Goal: Contribute content

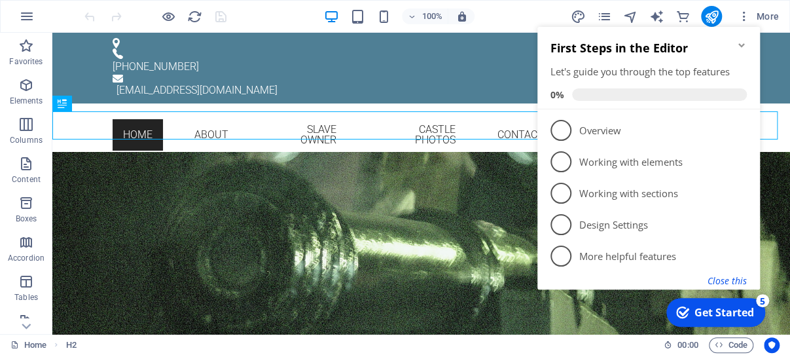
click at [725, 280] on button "Close this" at bounding box center [727, 280] width 39 height 12
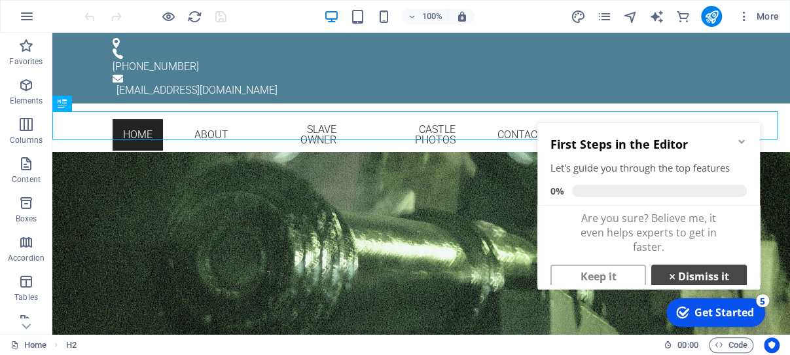
click at [711, 275] on link "× Dismiss it" at bounding box center [699, 276] width 96 height 24
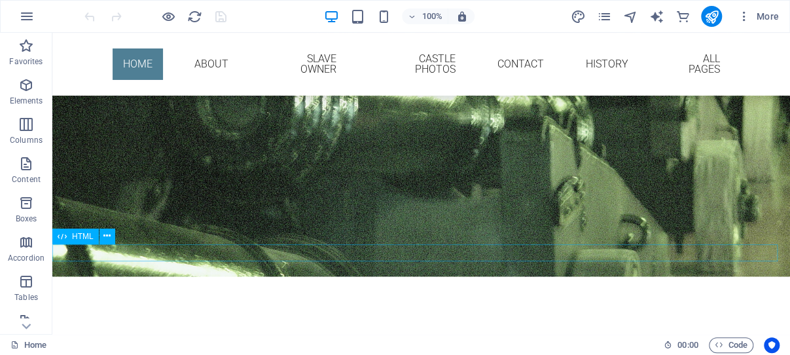
scroll to position [139, 0]
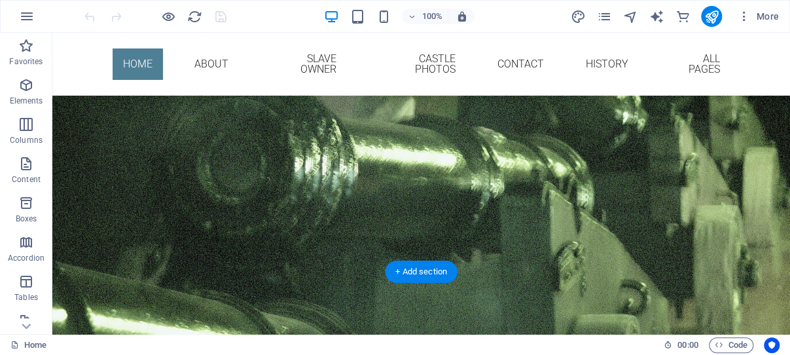
click at [121, 245] on figure at bounding box center [421, 199] width 738 height 283
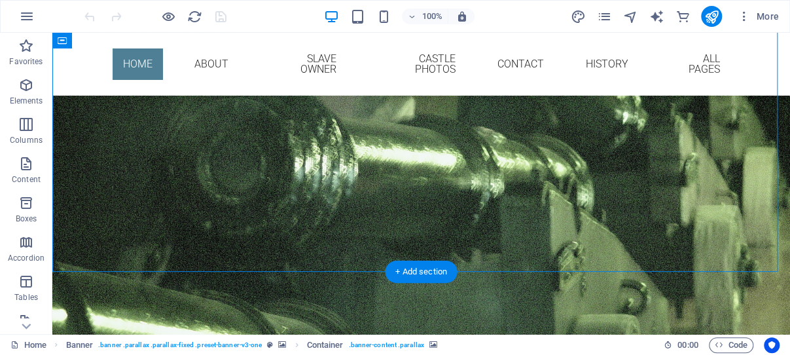
click at [120, 245] on figure at bounding box center [421, 199] width 738 height 283
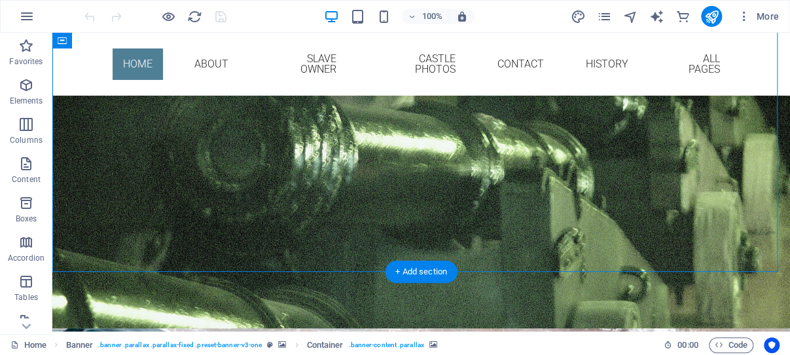
scroll to position [124, 0]
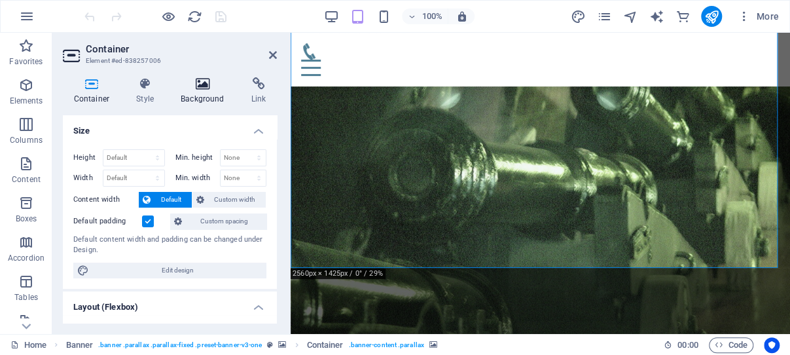
click at [202, 82] on icon at bounding box center [202, 83] width 65 height 13
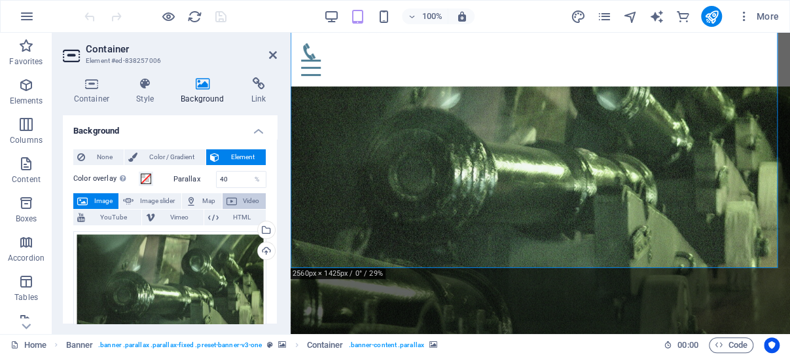
click at [241, 199] on span "Video" at bounding box center [251, 201] width 21 height 16
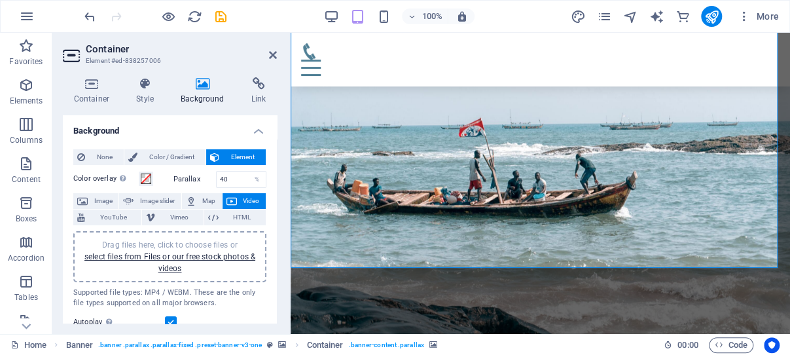
click at [242, 198] on span "Video" at bounding box center [251, 201] width 21 height 16
click at [171, 260] on link "select files from Files or our free stock photos & videos" at bounding box center [169, 262] width 171 height 21
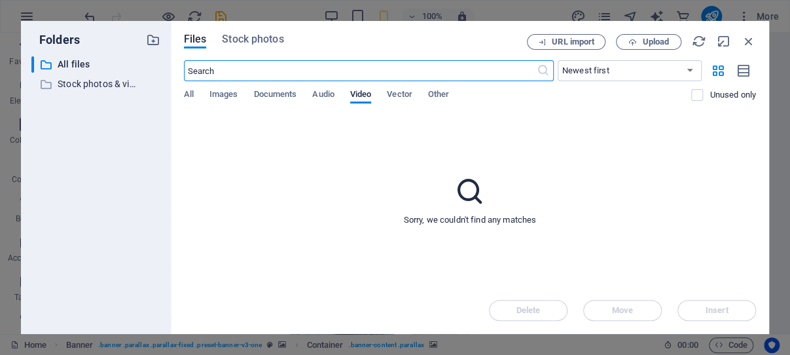
scroll to position [135, 0]
click at [650, 41] on span "Upload" at bounding box center [655, 42] width 27 height 8
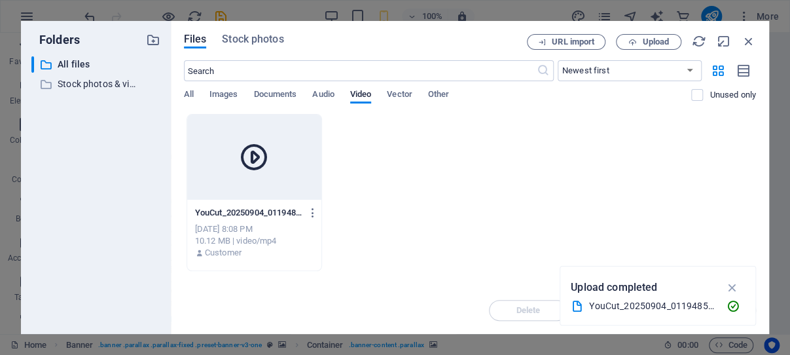
drag, startPoint x: 731, startPoint y: 285, endPoint x: 683, endPoint y: 236, distance: 68.0
click at [732, 286] on icon "button" at bounding box center [732, 287] width 15 height 14
click at [257, 164] on icon at bounding box center [253, 156] width 31 height 31
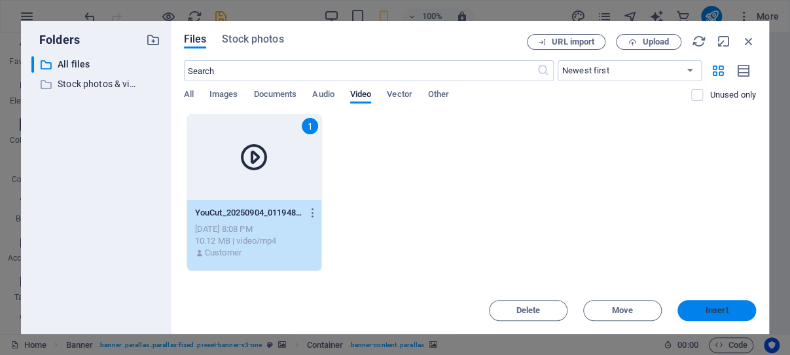
drag, startPoint x: 709, startPoint y: 311, endPoint x: 334, endPoint y: 254, distance: 380.0
click at [709, 311] on span "Insert" at bounding box center [717, 310] width 23 height 8
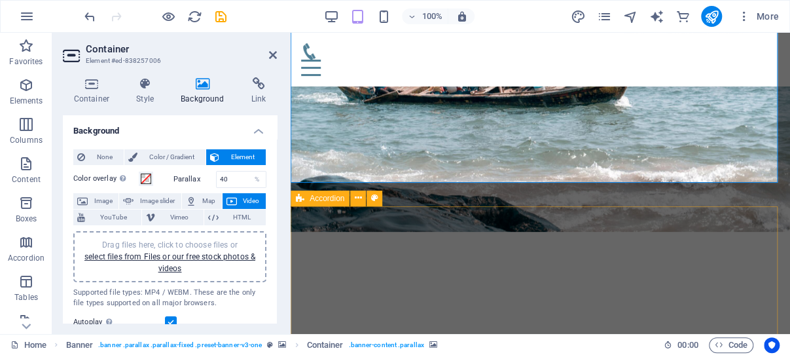
scroll to position [208, 0]
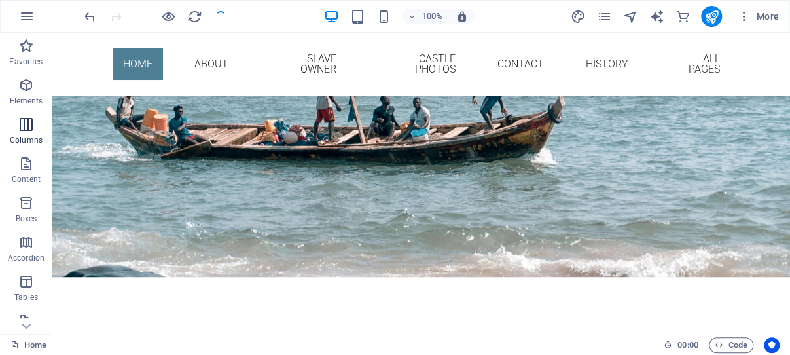
scroll to position [223, 0]
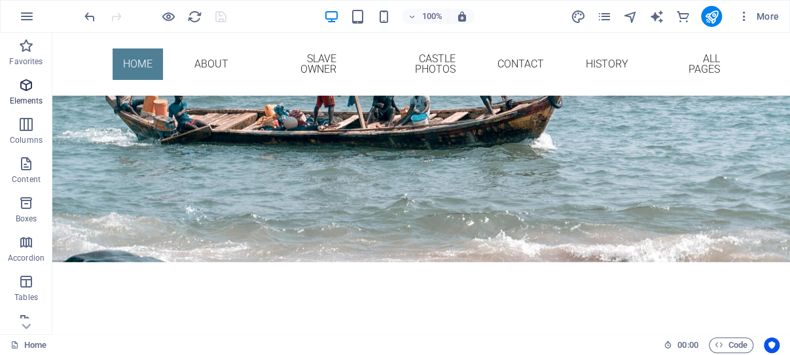
click at [24, 82] on icon "button" at bounding box center [26, 85] width 16 height 16
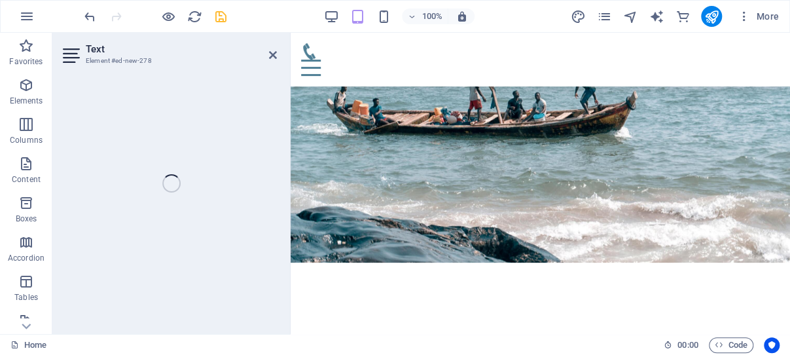
scroll to position [208, 0]
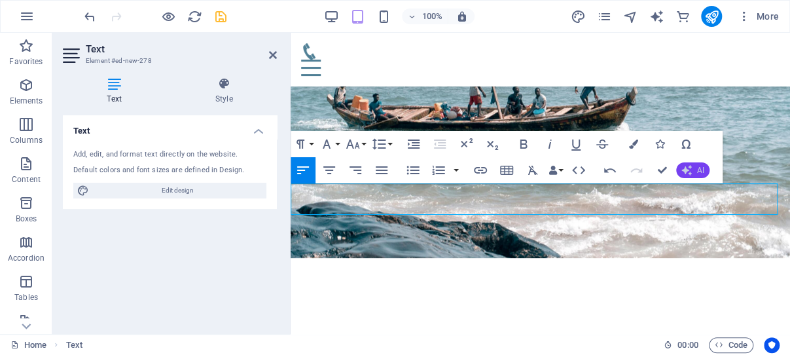
click at [691, 168] on icon "button" at bounding box center [686, 170] width 10 height 10
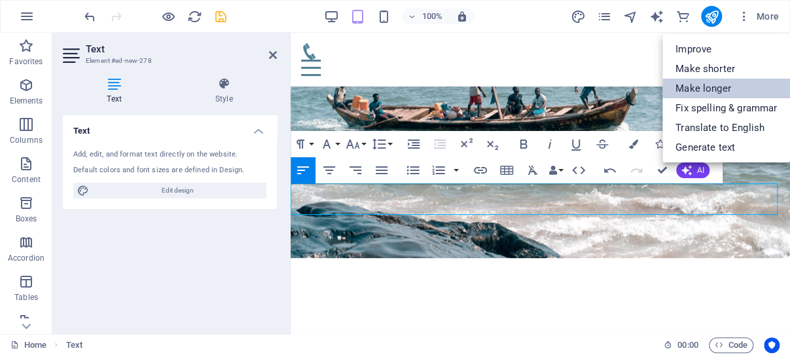
click at [717, 86] on link "Make longer" at bounding box center [726, 89] width 128 height 20
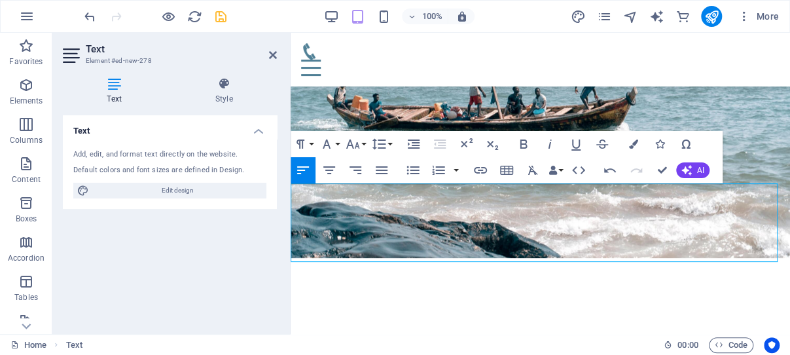
drag, startPoint x: 219, startPoint y: 14, endPoint x: 461, endPoint y: 188, distance: 298.2
click at [219, 14] on icon "save" at bounding box center [220, 16] width 15 height 15
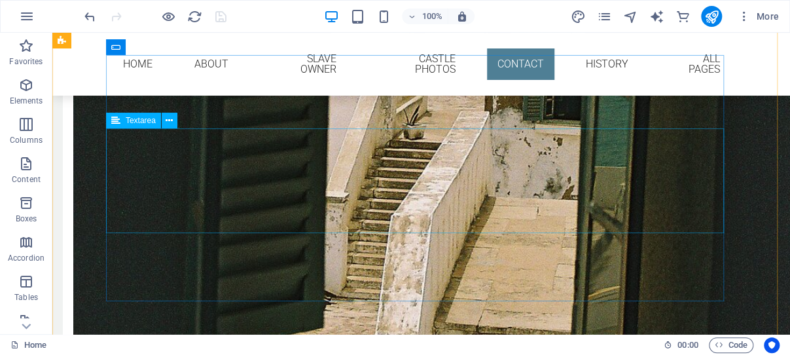
scroll to position [5010, 0]
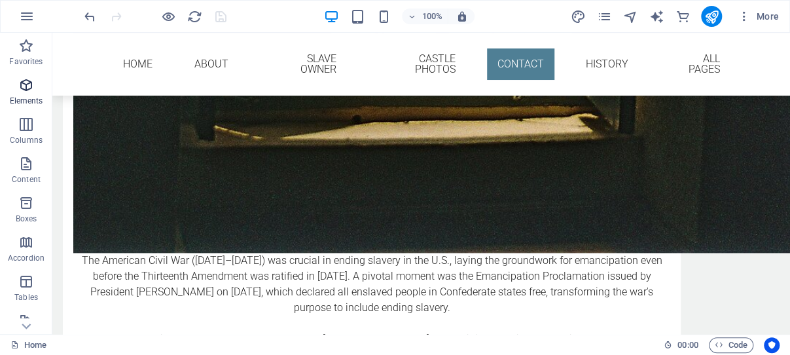
click at [24, 84] on icon "button" at bounding box center [26, 85] width 16 height 16
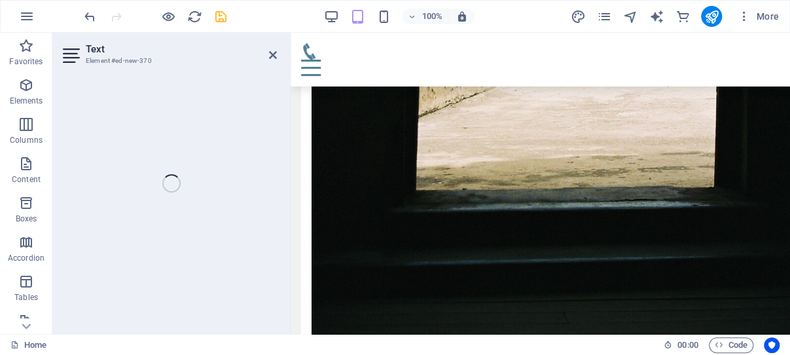
scroll to position [5767, 0]
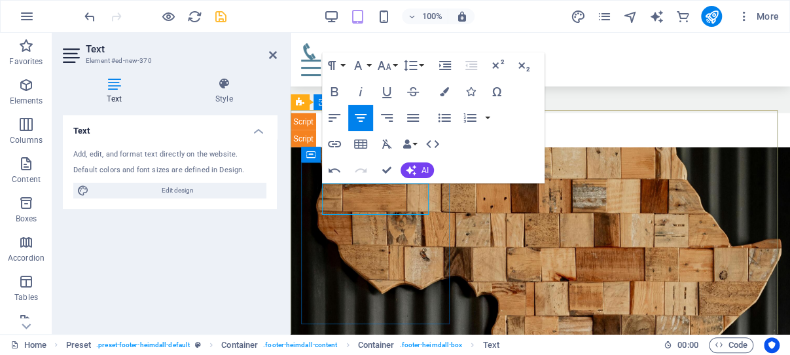
drag, startPoint x: 412, startPoint y: 208, endPoint x: 342, endPoint y: 200, distance: 70.5
click at [385, 95] on icon "button" at bounding box center [387, 92] width 16 height 16
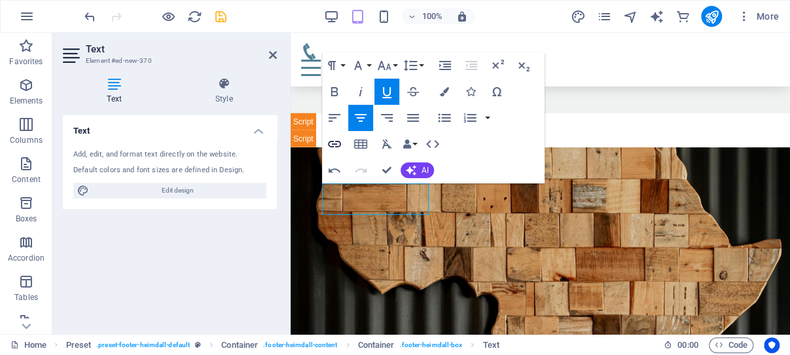
click at [334, 143] on icon "button" at bounding box center [335, 144] width 16 height 16
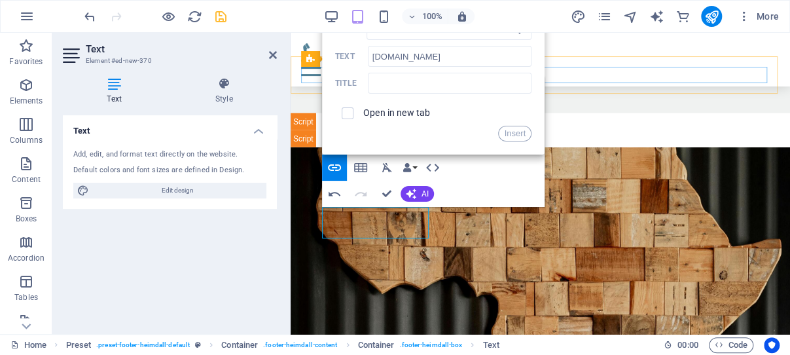
scroll to position [5698, 0]
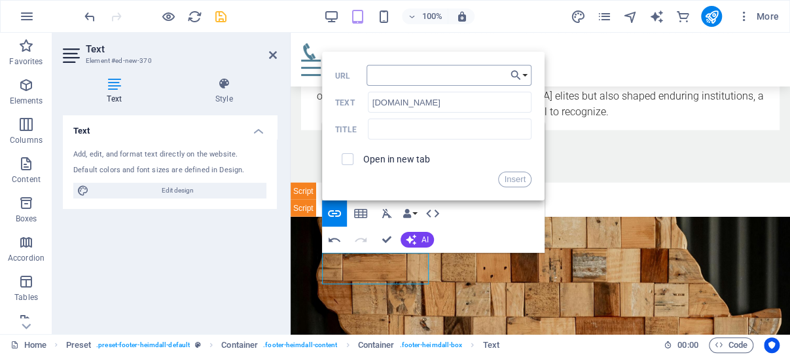
click at [439, 77] on input "URL" at bounding box center [449, 75] width 165 height 21
type input "[URL][DOMAIN_NAME]"
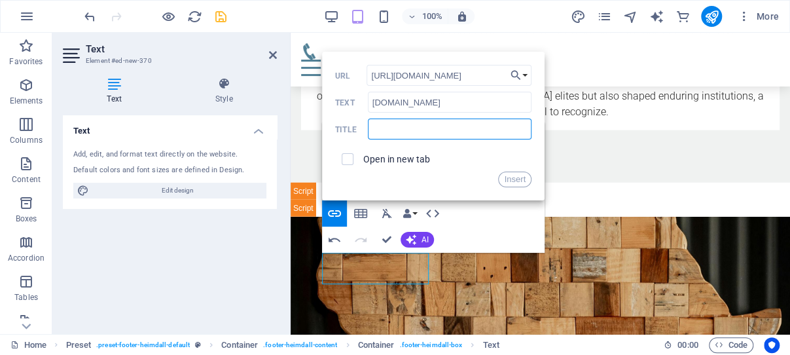
click at [437, 131] on input "text" at bounding box center [450, 128] width 164 height 21
type input "Ghana Tourism Home Page"
click at [511, 182] on button "Insert" at bounding box center [514, 179] width 33 height 16
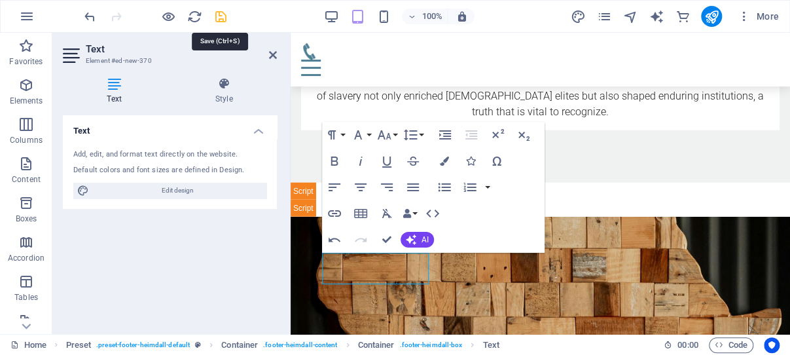
drag, startPoint x: 220, startPoint y: 16, endPoint x: 203, endPoint y: 45, distance: 32.9
click at [220, 16] on icon "save" at bounding box center [220, 16] width 15 height 15
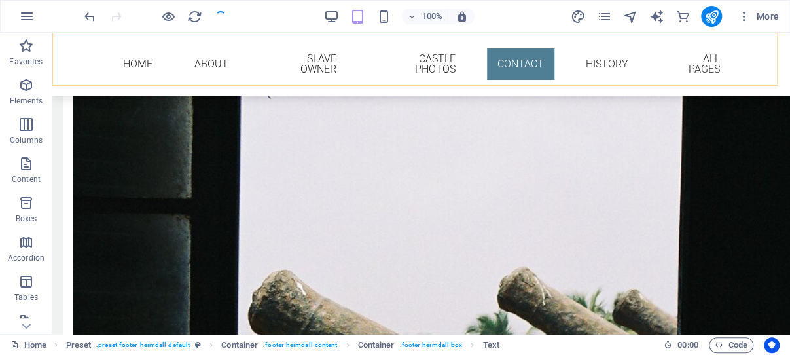
scroll to position [4991, 0]
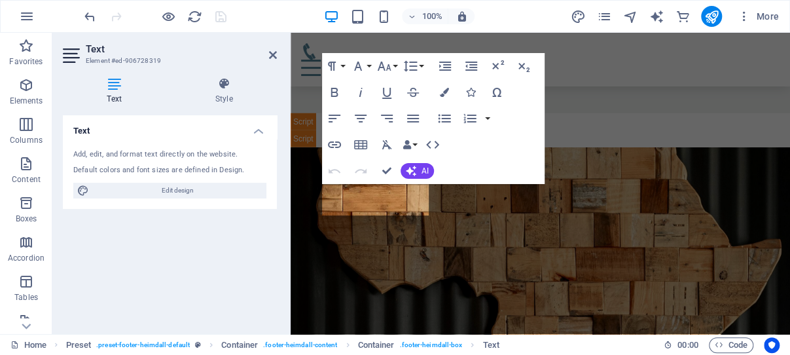
scroll to position [5767, 0]
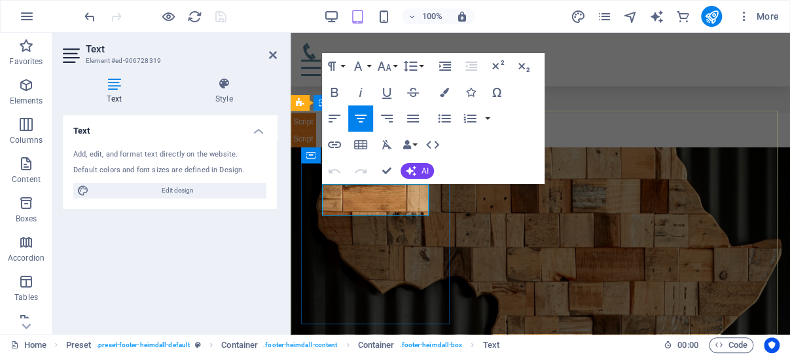
drag, startPoint x: 417, startPoint y: 206, endPoint x: 334, endPoint y: 204, distance: 82.5
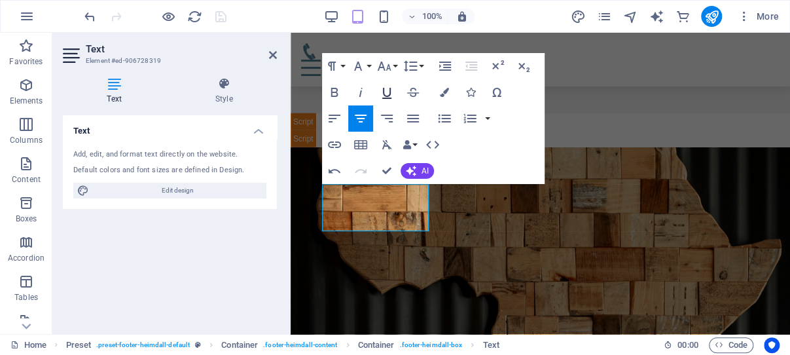
click at [386, 95] on icon "button" at bounding box center [387, 92] width 16 height 16
click at [334, 142] on icon "button" at bounding box center [335, 145] width 16 height 16
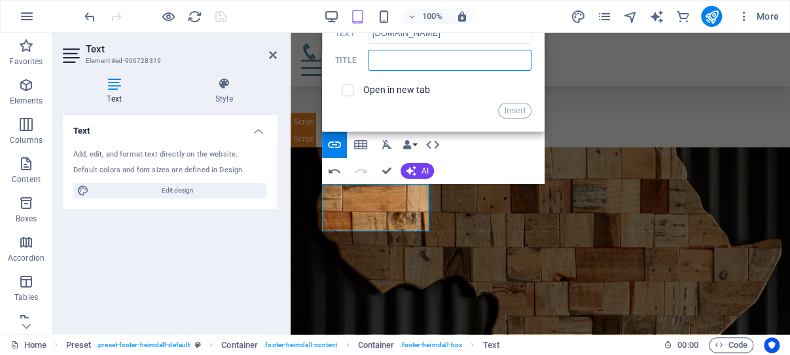
click at [452, 62] on input "text" at bounding box center [450, 60] width 164 height 21
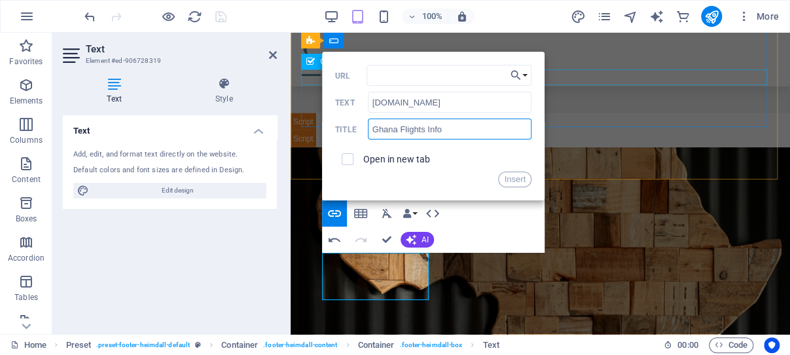
scroll to position [5698, 0]
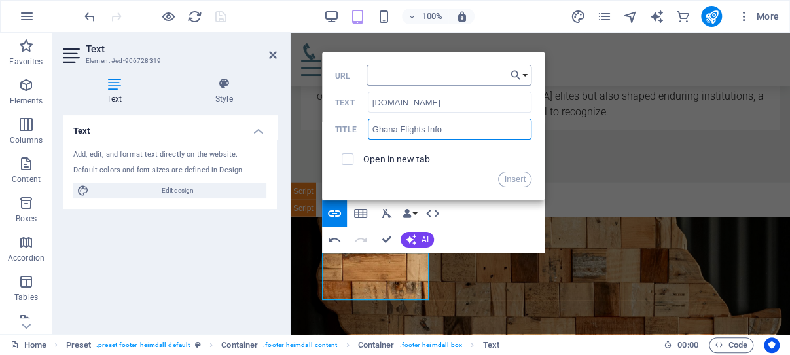
type input "Ghana Flights Info"
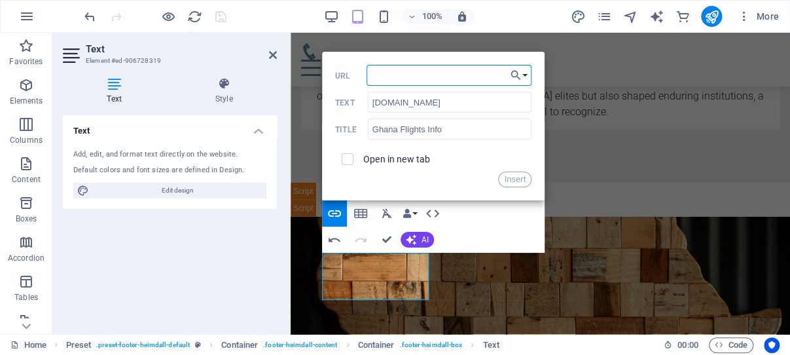
click at [431, 74] on input "URL" at bounding box center [449, 75] width 165 height 21
type input "[URL][DOMAIN_NAME]"
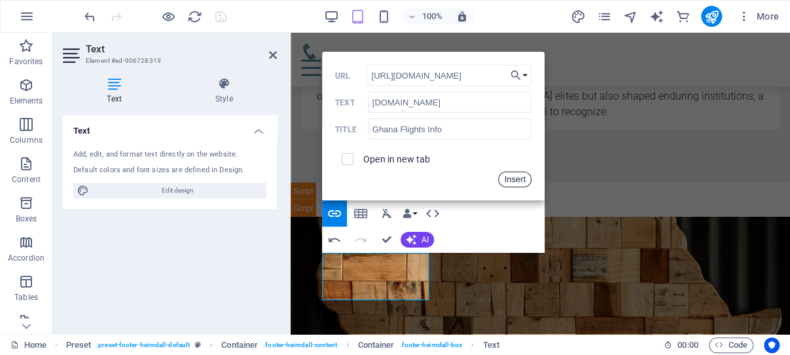
click at [516, 177] on button "Insert" at bounding box center [514, 179] width 33 height 16
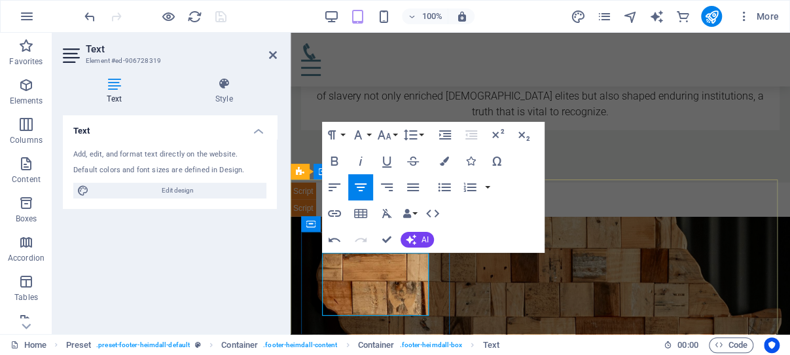
drag, startPoint x: 415, startPoint y: 275, endPoint x: 338, endPoint y: 280, distance: 76.8
click at [386, 162] on icon "button" at bounding box center [387, 161] width 16 height 16
type input "[DOMAIN_NAME]"
click at [333, 212] on icon "button" at bounding box center [335, 214] width 16 height 16
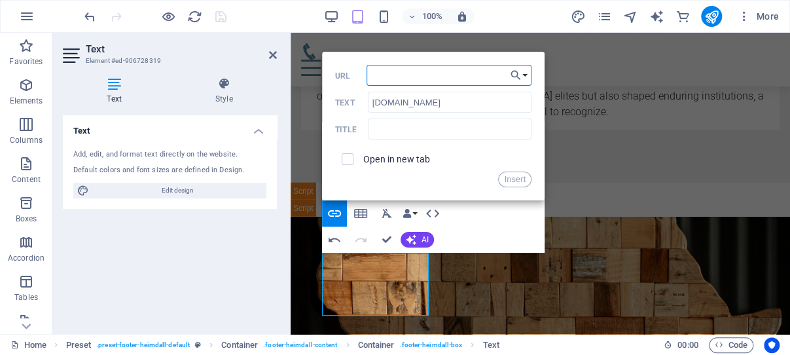
click at [451, 74] on input "URL" at bounding box center [449, 75] width 165 height 21
type input "[URL][DOMAIN_NAME]"
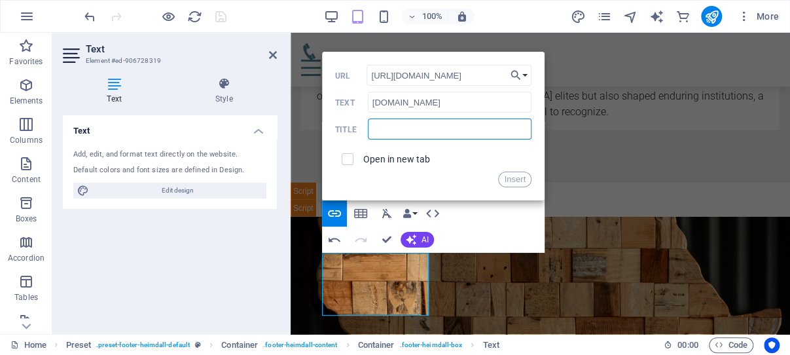
click at [416, 130] on input "text" at bounding box center [450, 128] width 164 height 21
type input "Ghana`s emerging Hotel and Tourism website!"
click at [349, 158] on input "checkbox" at bounding box center [346, 157] width 12 height 12
checkbox input "true"
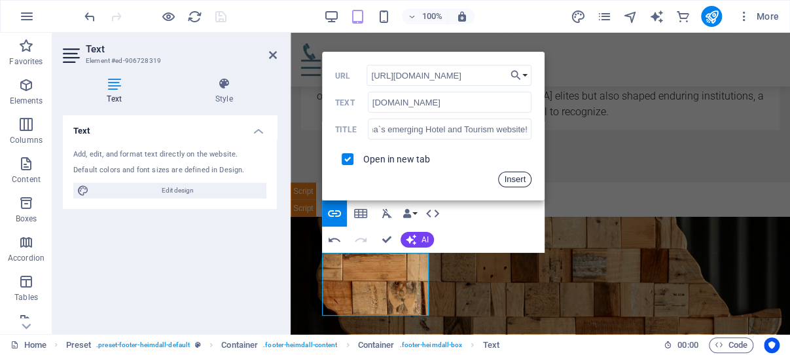
click at [522, 179] on button "Insert" at bounding box center [514, 179] width 33 height 16
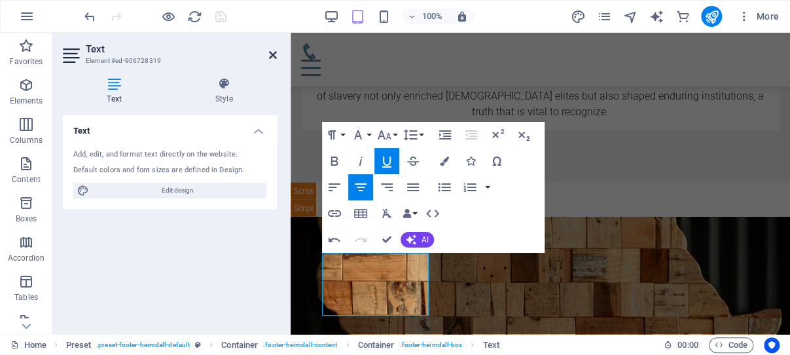
click at [272, 52] on icon at bounding box center [273, 55] width 8 height 10
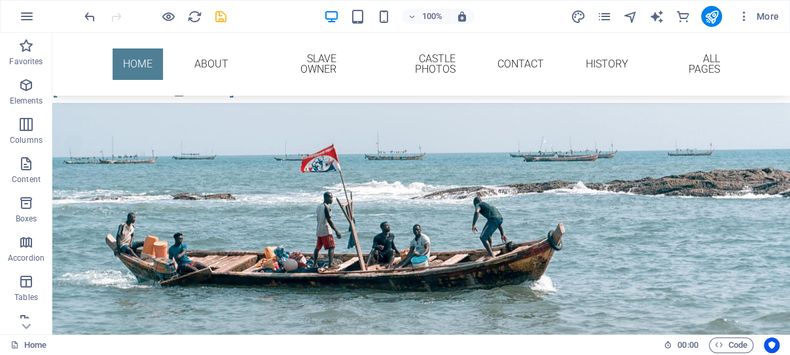
scroll to position [151, 0]
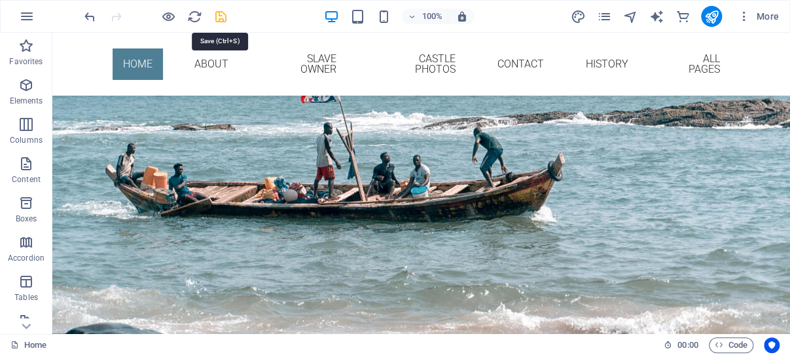
click at [218, 16] on icon "save" at bounding box center [220, 16] width 15 height 15
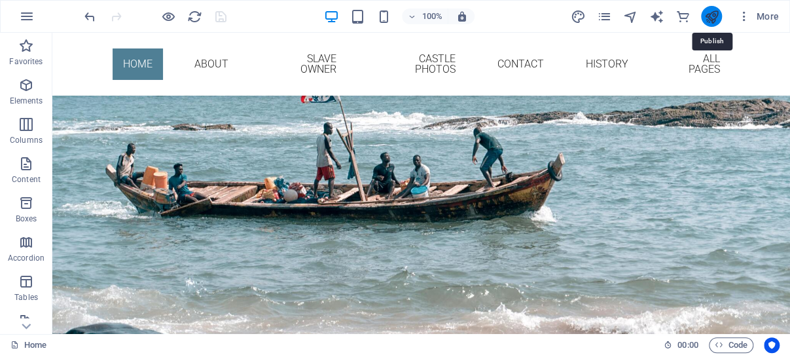
click at [709, 13] on icon "publish" at bounding box center [711, 16] width 15 height 15
